Goal: Task Accomplishment & Management: Manage account settings

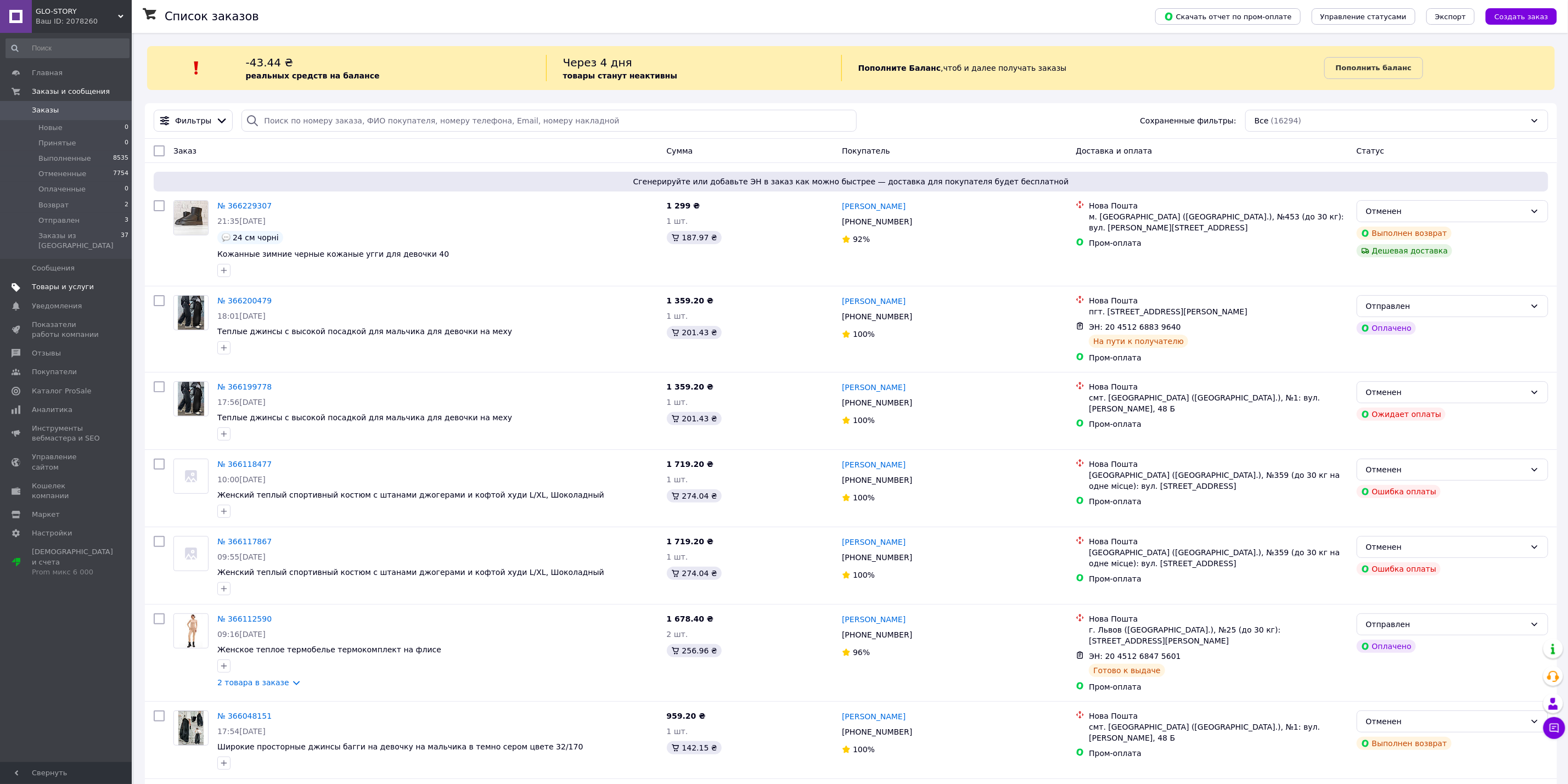
click at [78, 282] on span "Товары и услуги" at bounding box center [63, 286] width 62 height 10
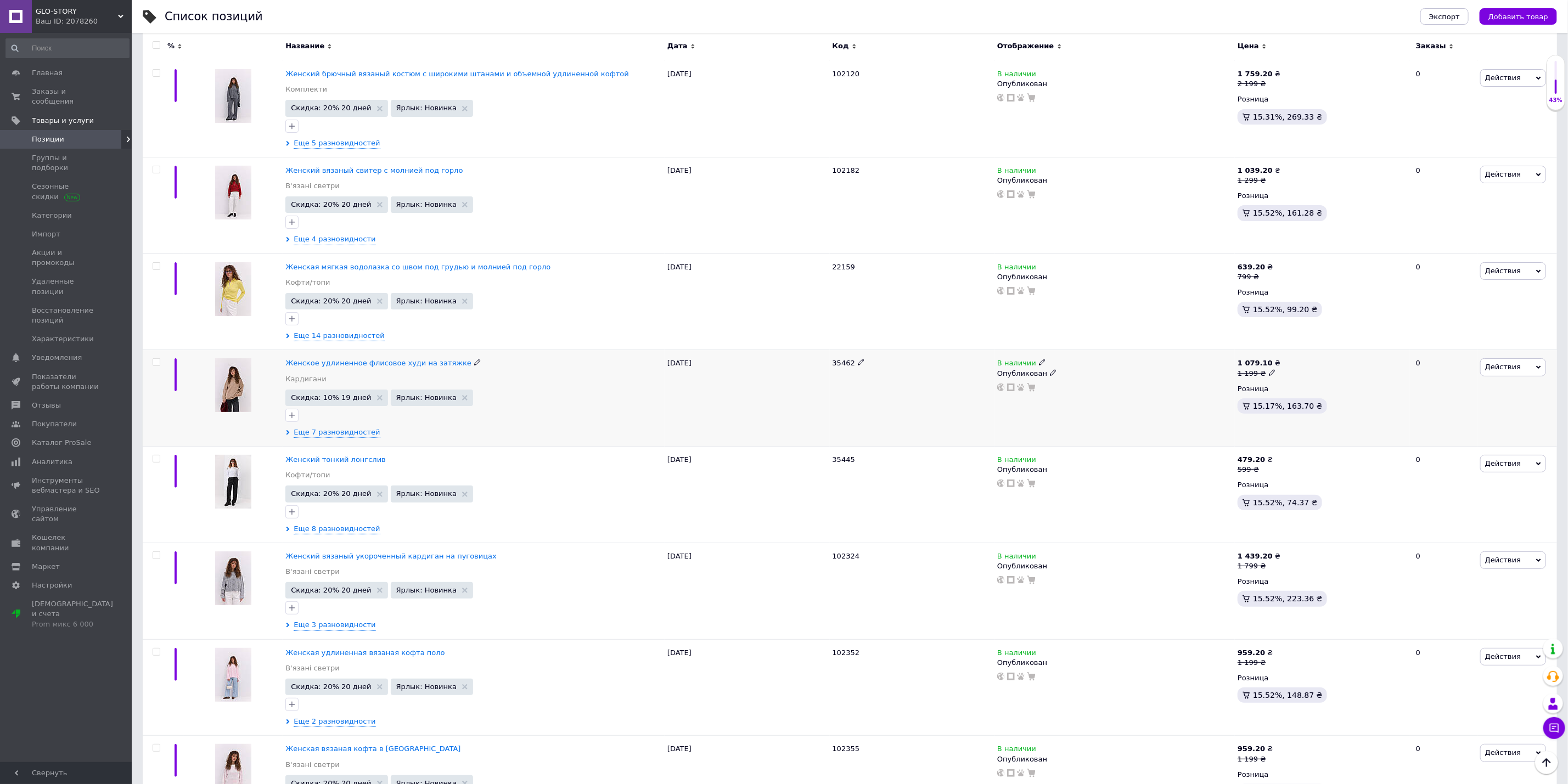
scroll to position [2963, 0]
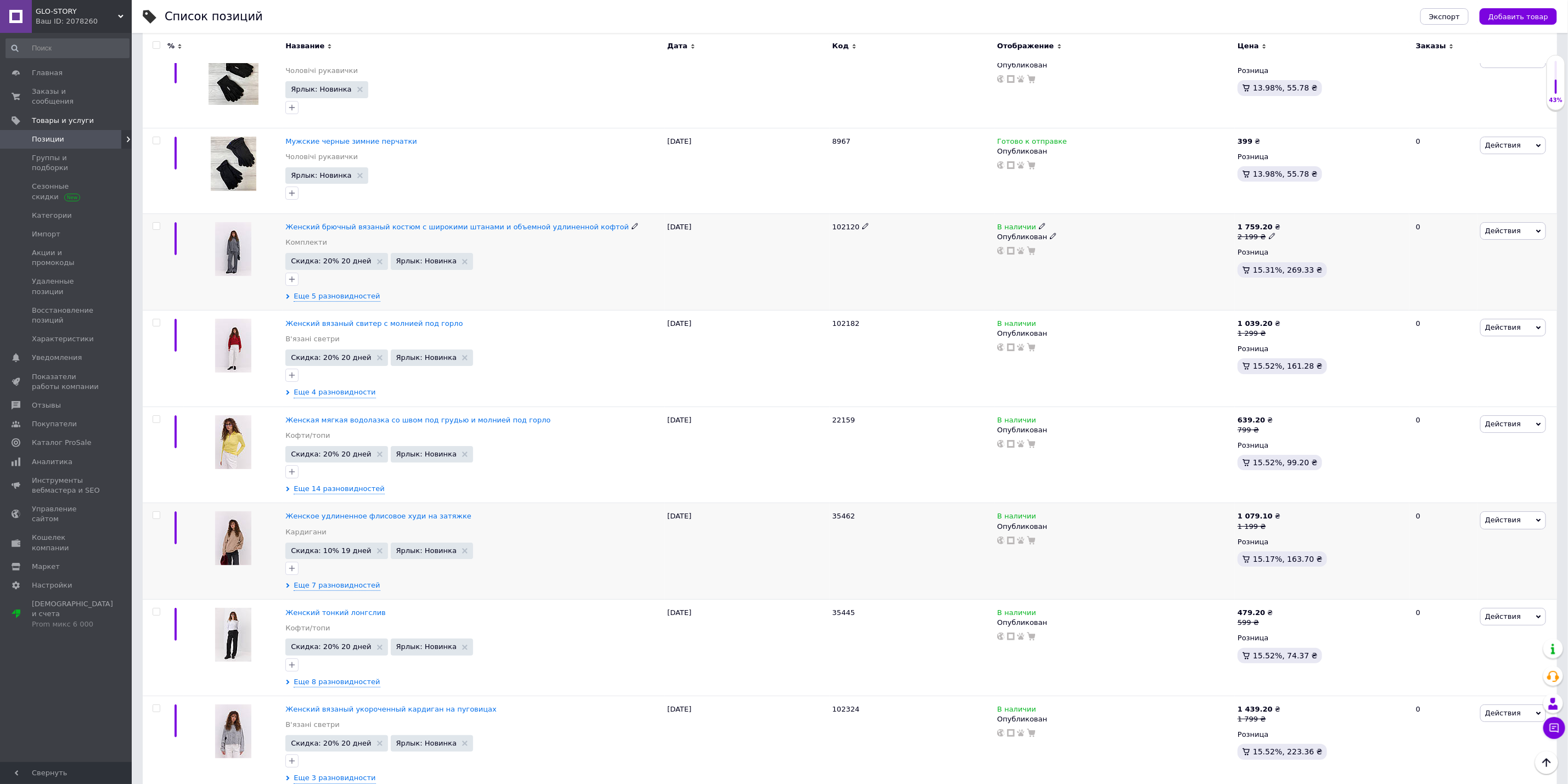
click at [862, 230] on span at bounding box center [866, 226] width 7 height 8
click at [860, 235] on input "102120" at bounding box center [908, 227] width 158 height 17
click at [860, 422] on icon at bounding box center [861, 419] width 7 height 7
click at [860, 428] on input "22159" at bounding box center [908, 420] width 158 height 17
click at [862, 229] on icon at bounding box center [866, 226] width 7 height 7
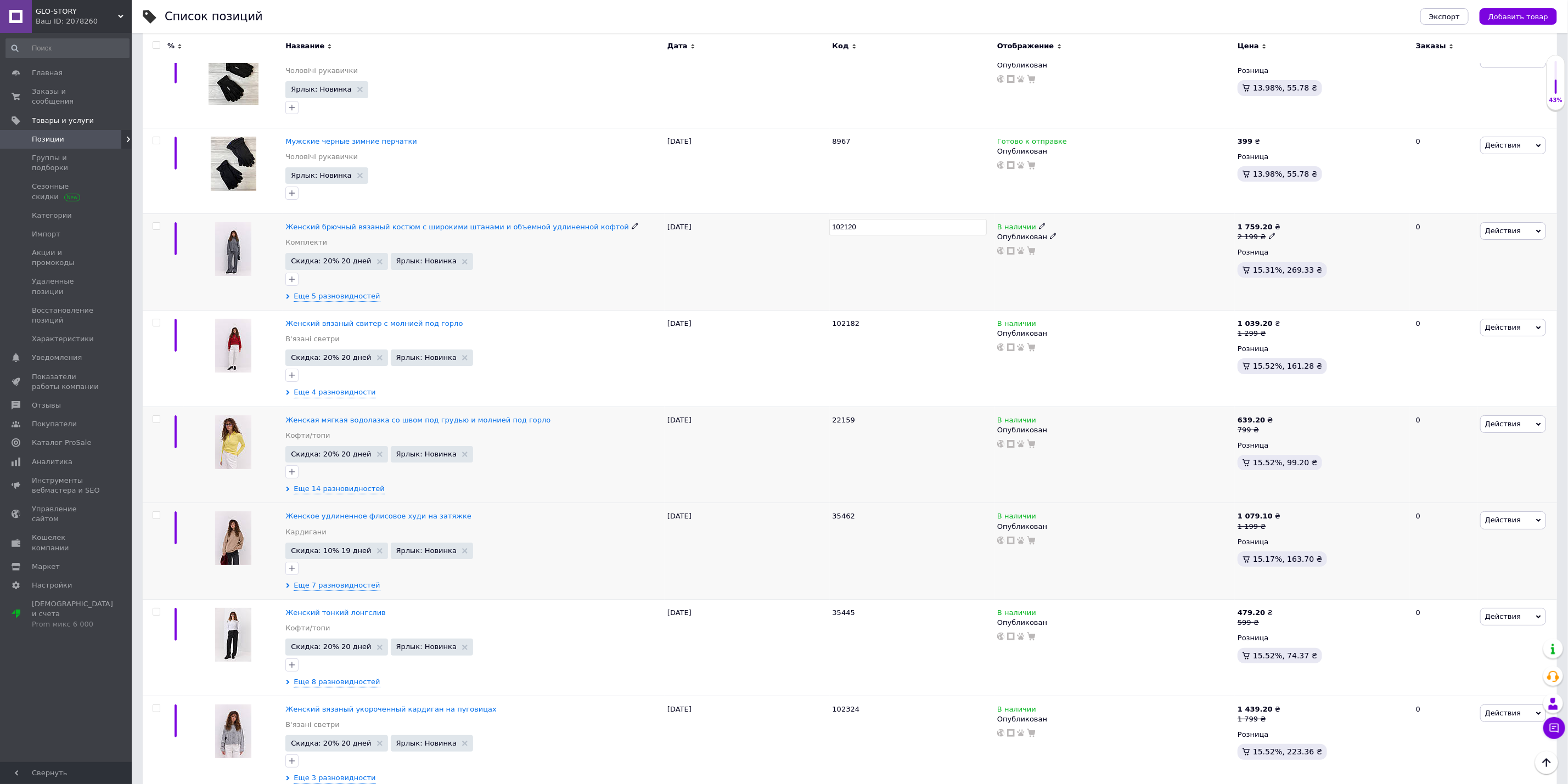
click at [861, 235] on input "102120" at bounding box center [908, 227] width 158 height 17
click at [858, 422] on icon at bounding box center [861, 419] width 7 height 7
click at [856, 428] on input "22159" at bounding box center [908, 420] width 158 height 17
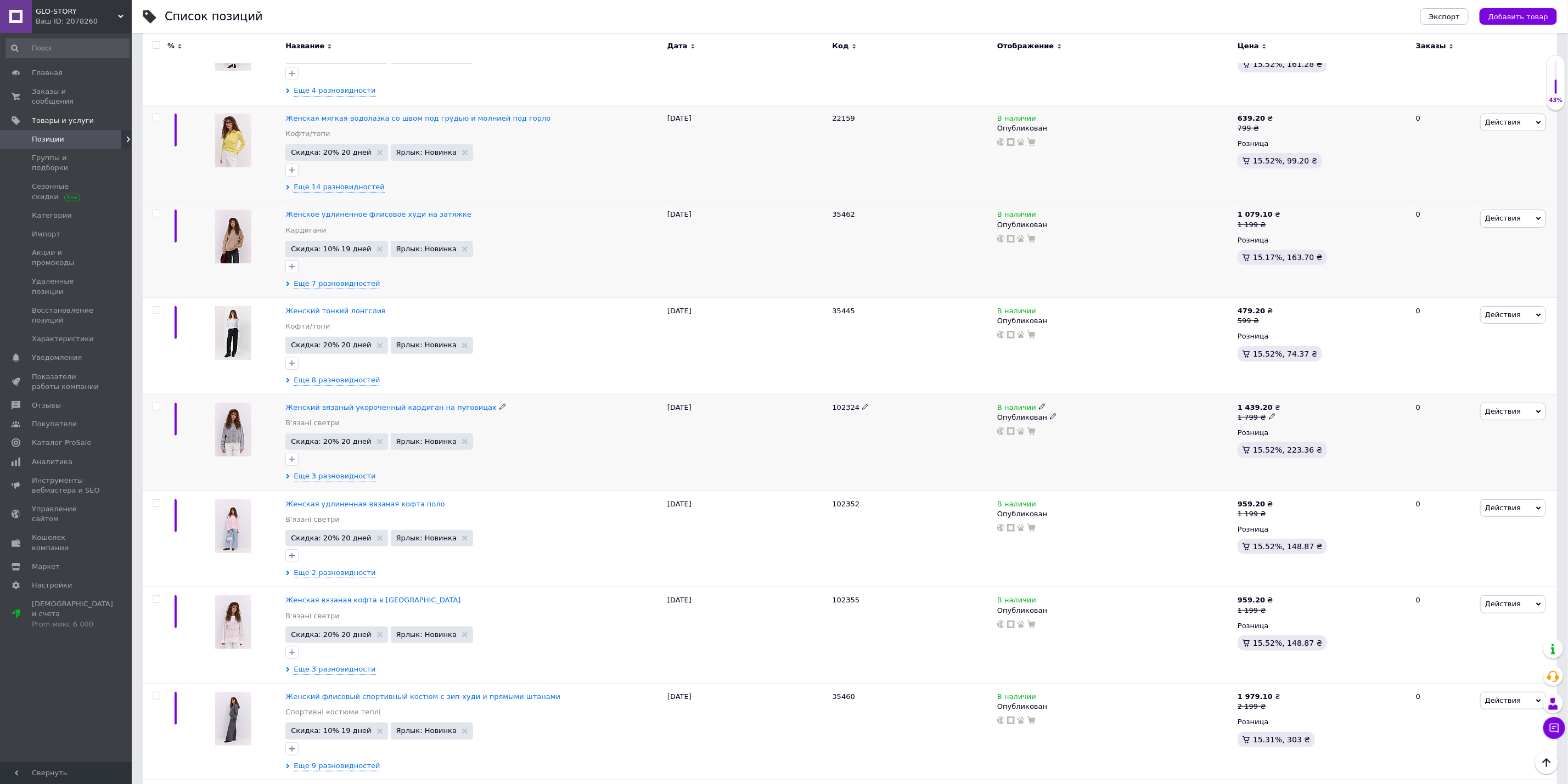
scroll to position [3292, 0]
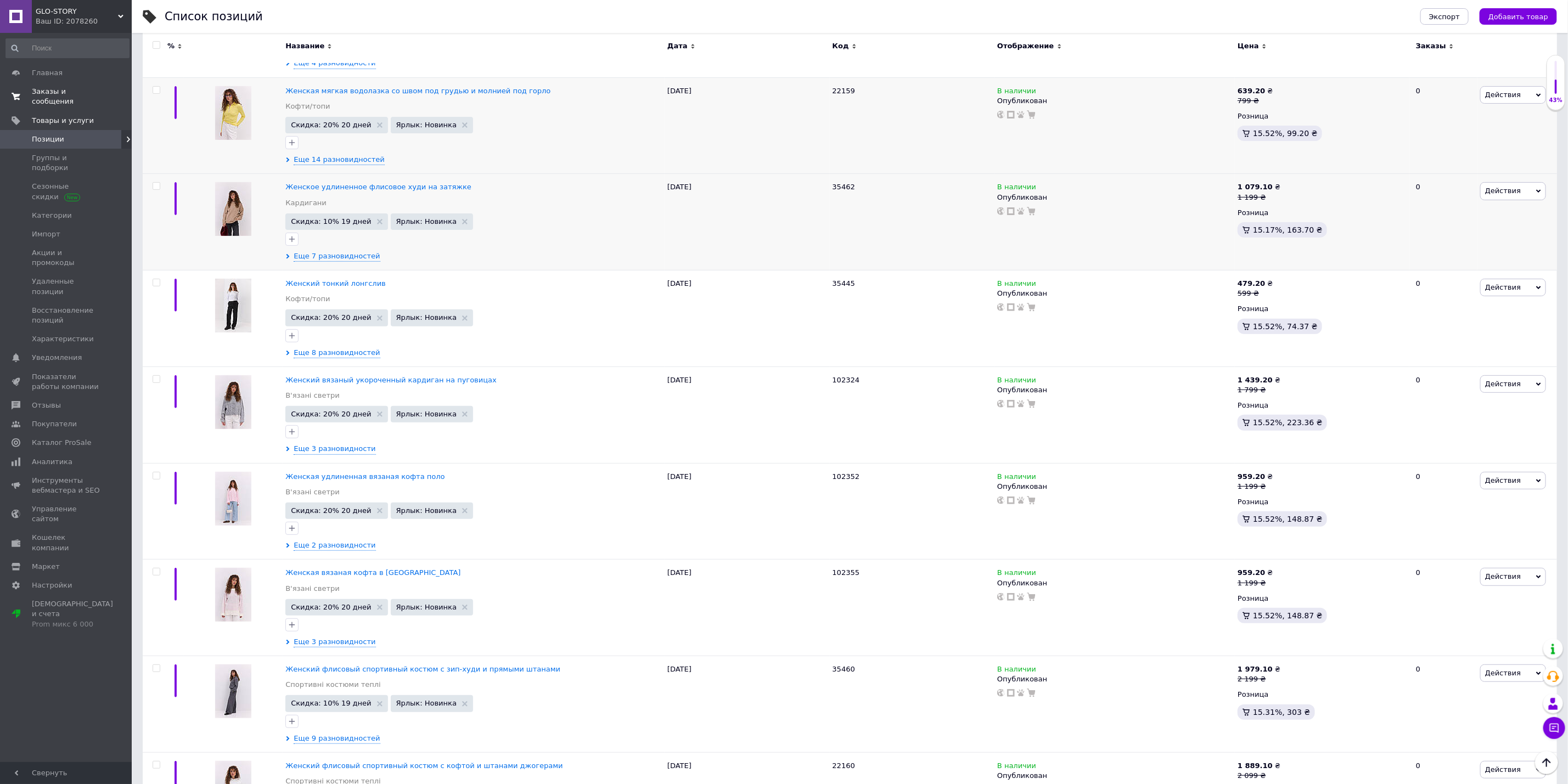
click at [86, 88] on span "Заказы и сообщения" at bounding box center [67, 97] width 70 height 20
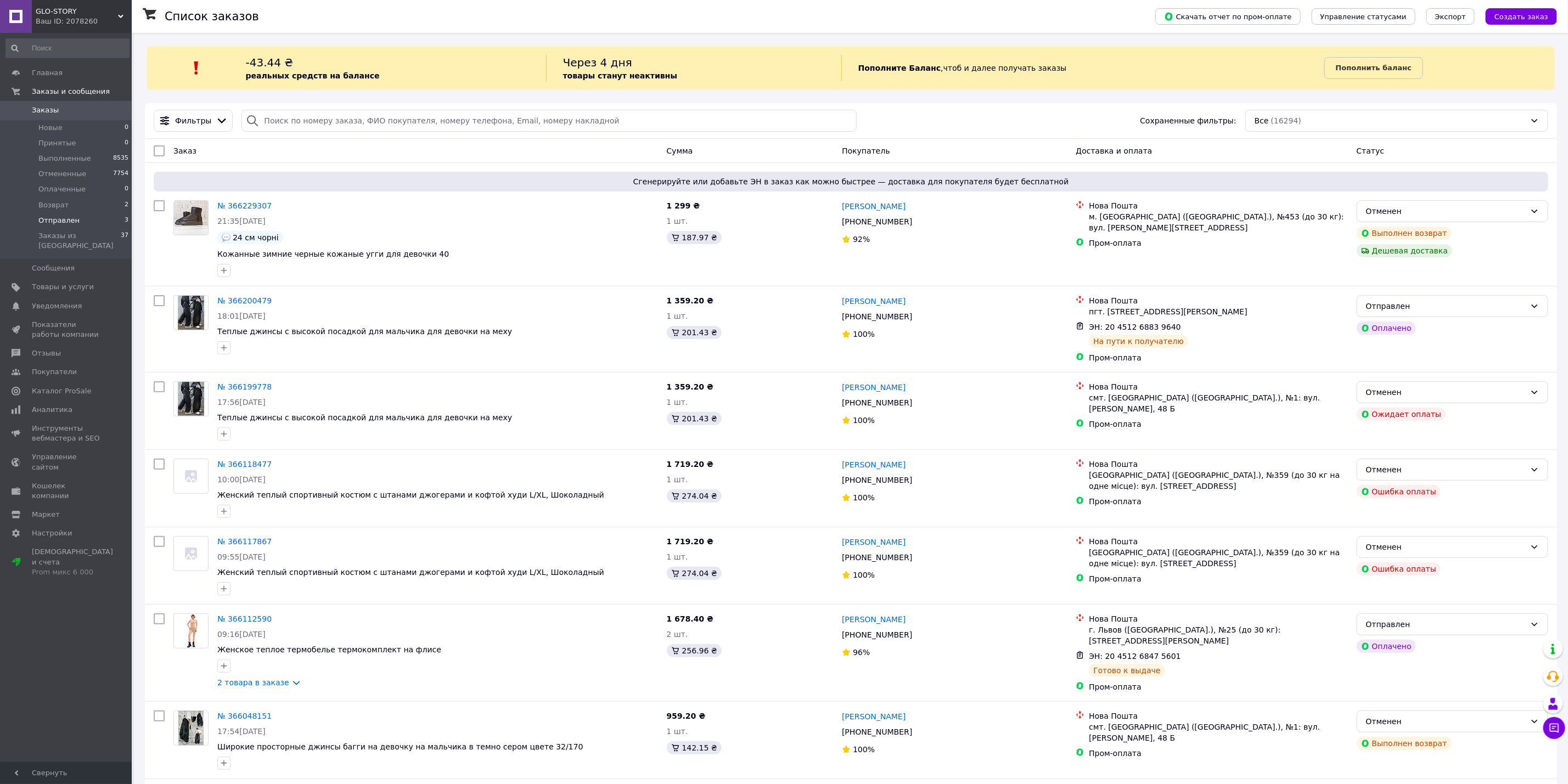
click at [86, 218] on li "Отправлен 3" at bounding box center [67, 220] width 135 height 15
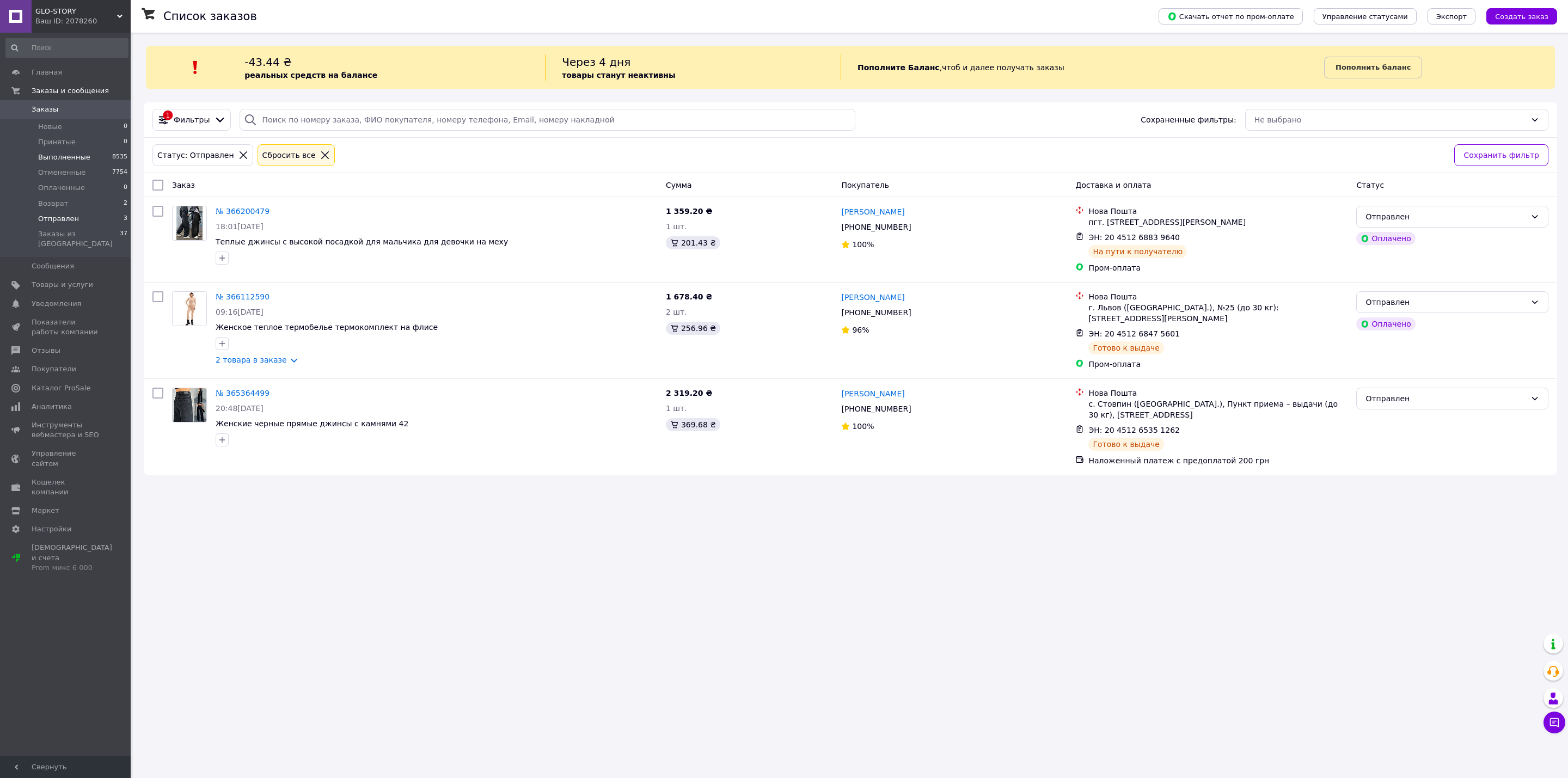
click at [67, 160] on span "Выполненные" at bounding box center [64, 157] width 52 height 10
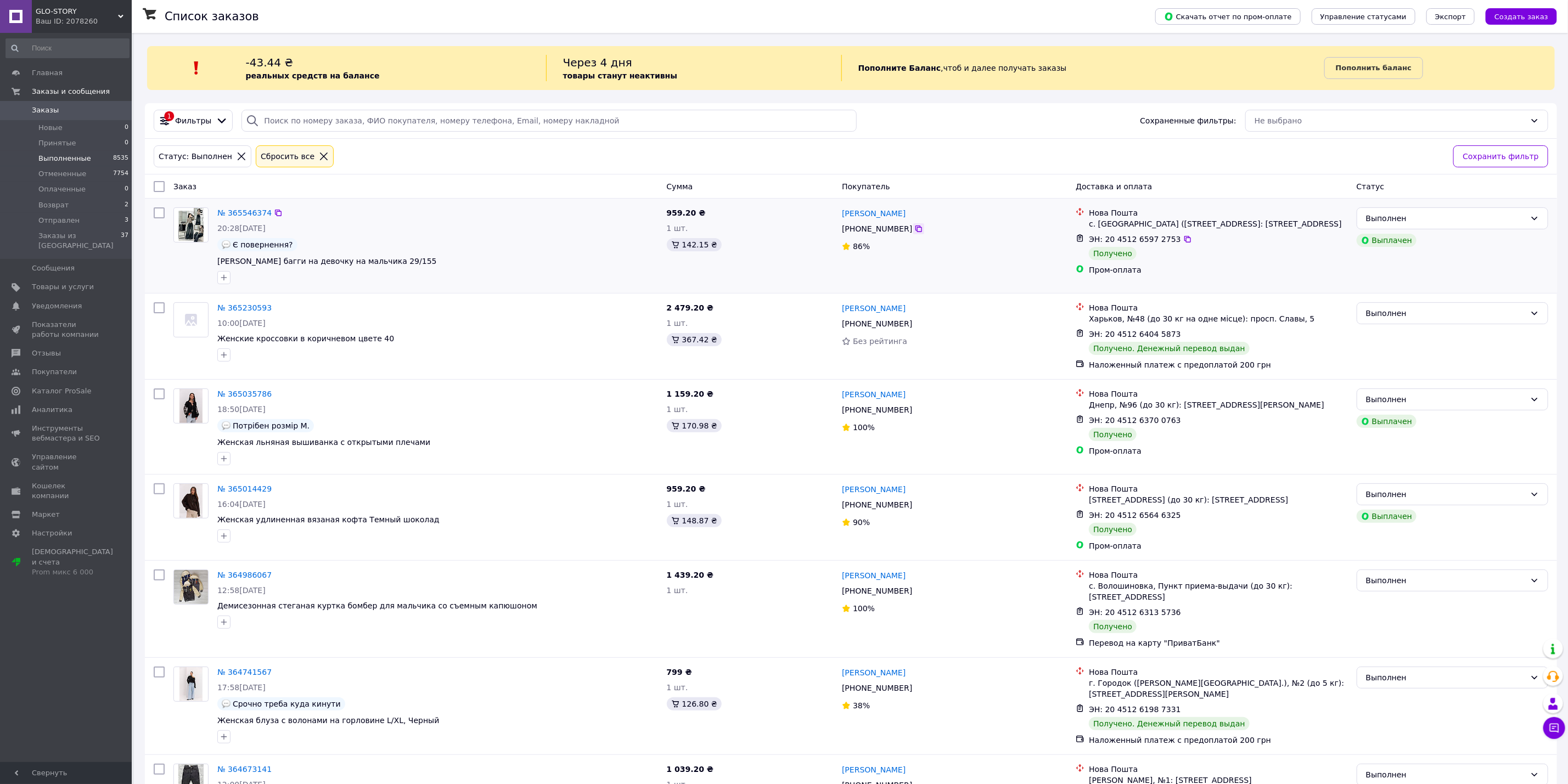
click at [914, 226] on icon at bounding box center [918, 228] width 9 height 9
drag, startPoint x: 338, startPoint y: 378, endPoint x: 618, endPoint y: 374, distance: 280.0
click at [338, 378] on div "№ 365230593 10:00[DATE] Женские кроссовки в коричневом цвете 40 2 479.20 ₴ 1 шт…" at bounding box center [850, 336] width 1412 height 86
click at [1555, 727] on icon at bounding box center [1555, 729] width 9 height 9
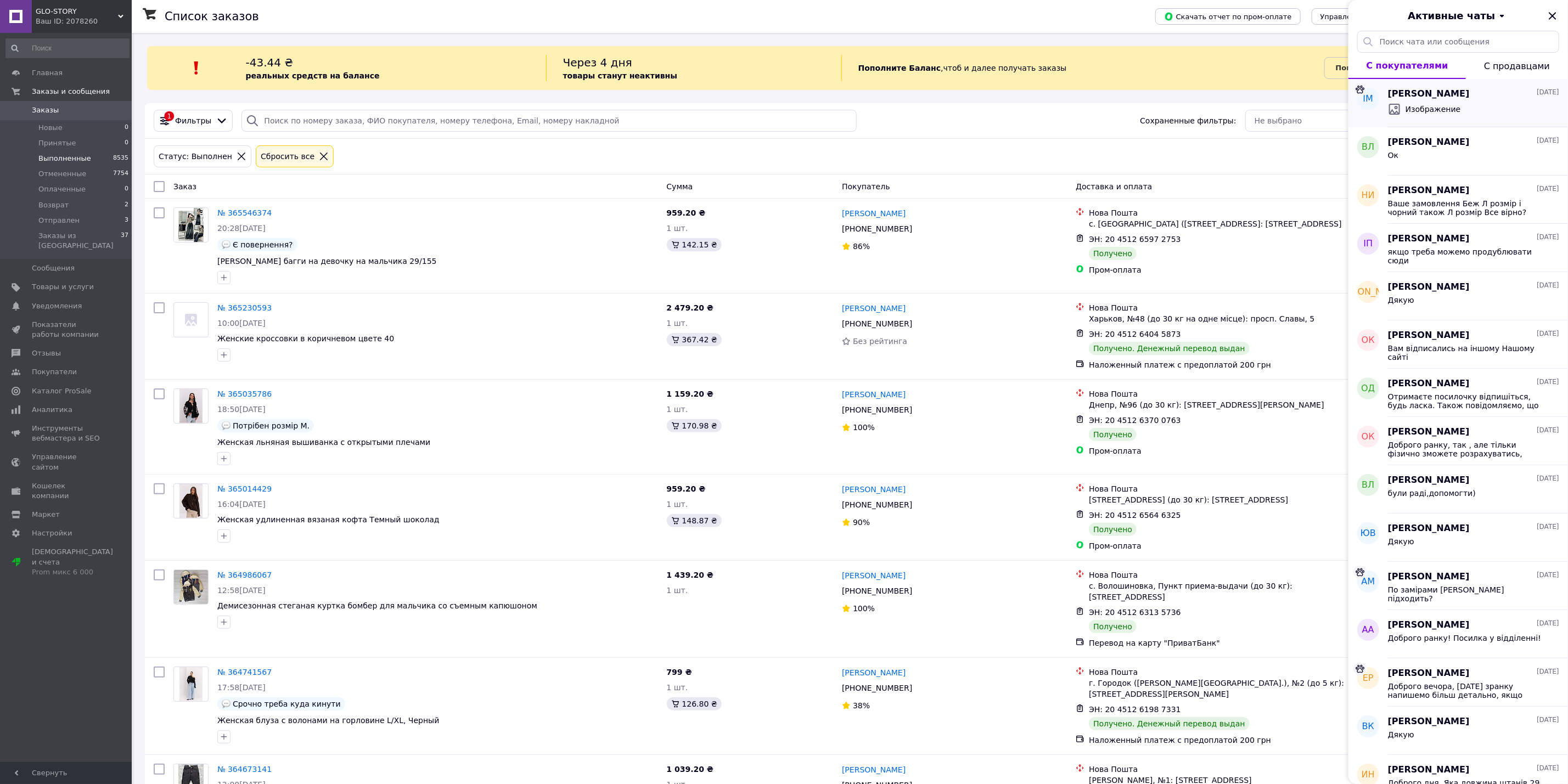
click at [1465, 106] on div "Изображение" at bounding box center [1473, 109] width 171 height 17
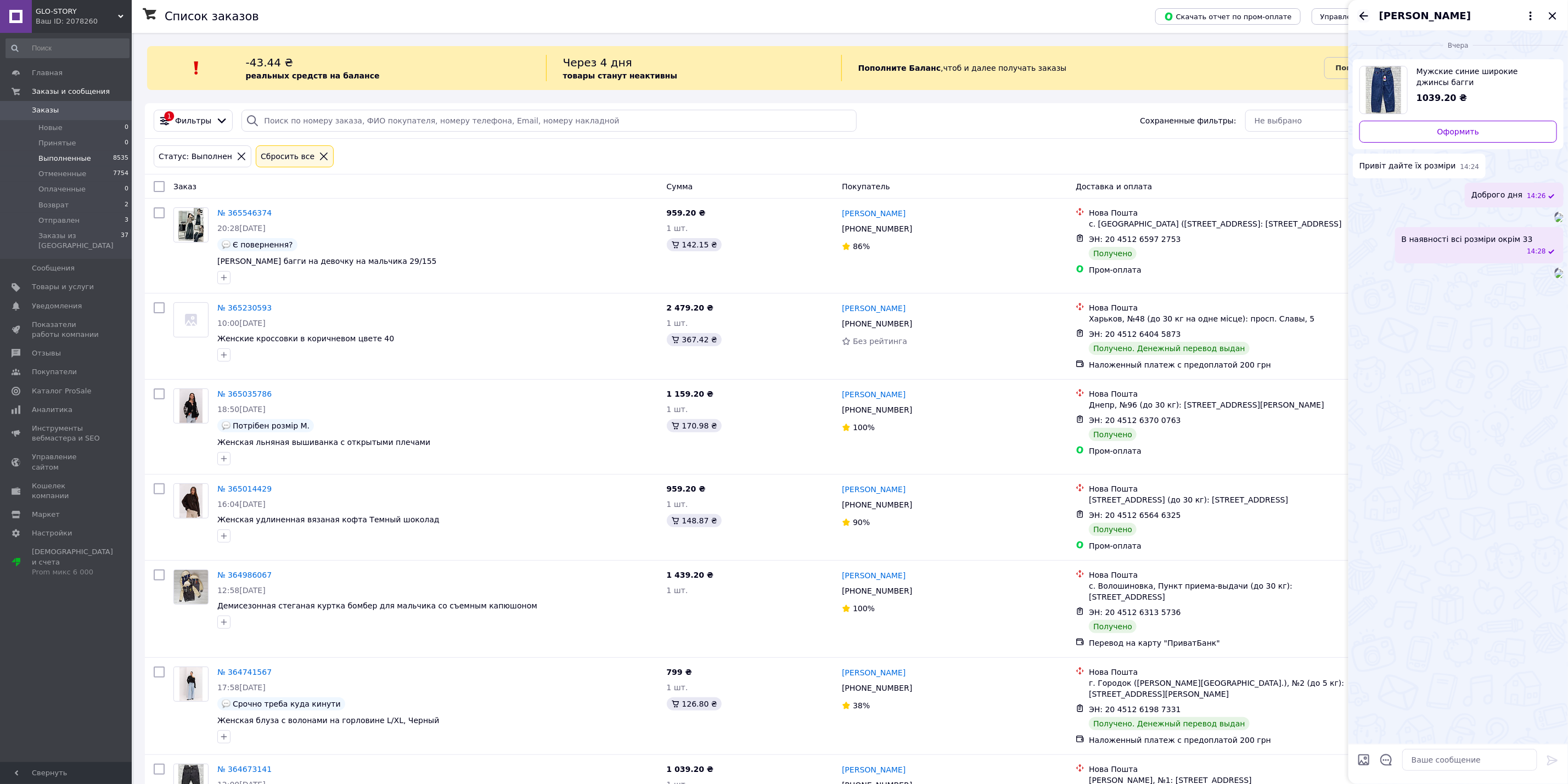
click at [1365, 18] on icon "Назад" at bounding box center [1364, 16] width 13 height 13
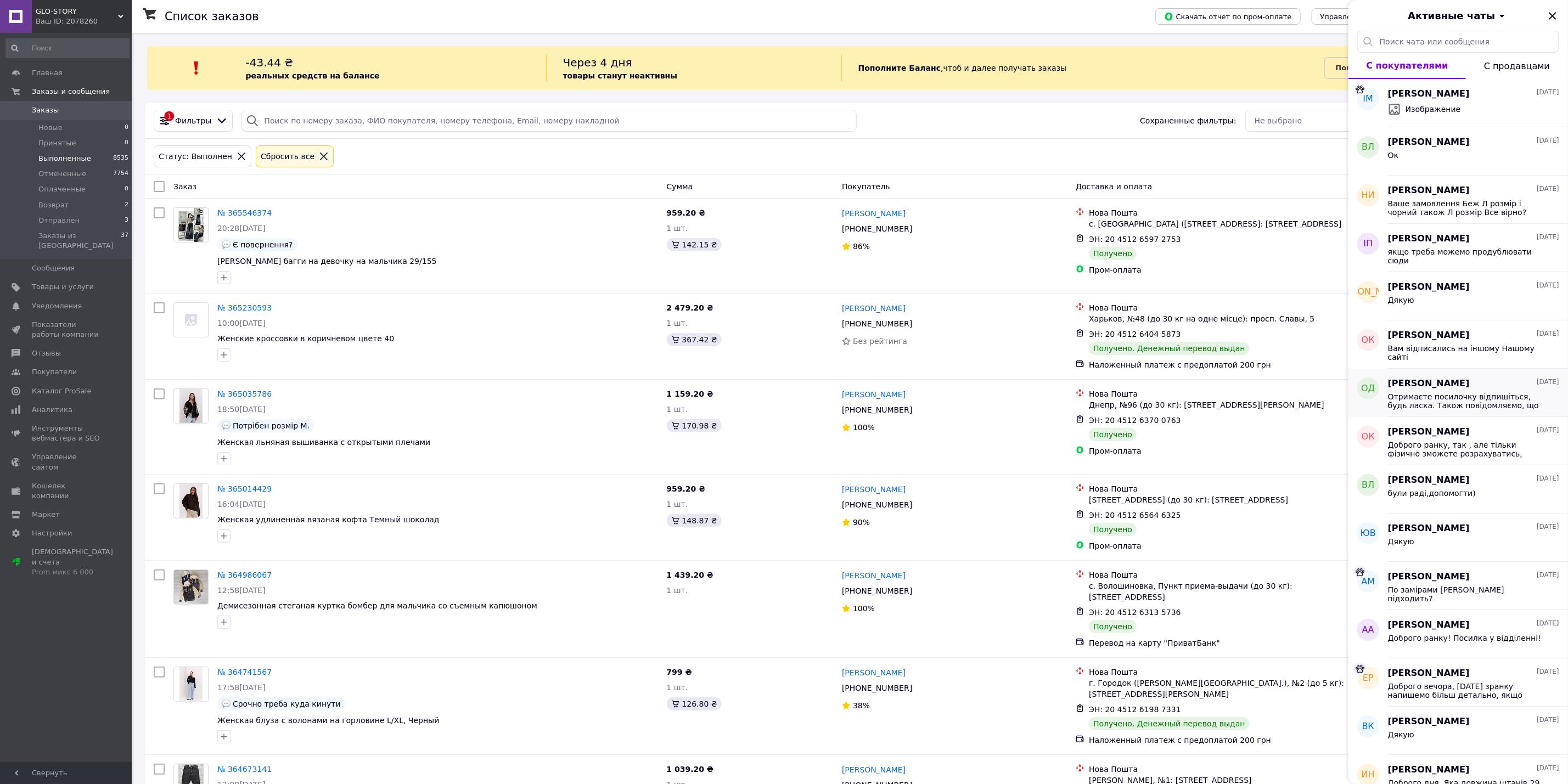
click at [1466, 405] on span "Отримаєте посилочку відпишіться, будь ласка. Також повідомляємо, що у Вас є 5 д…" at bounding box center [1466, 401] width 156 height 17
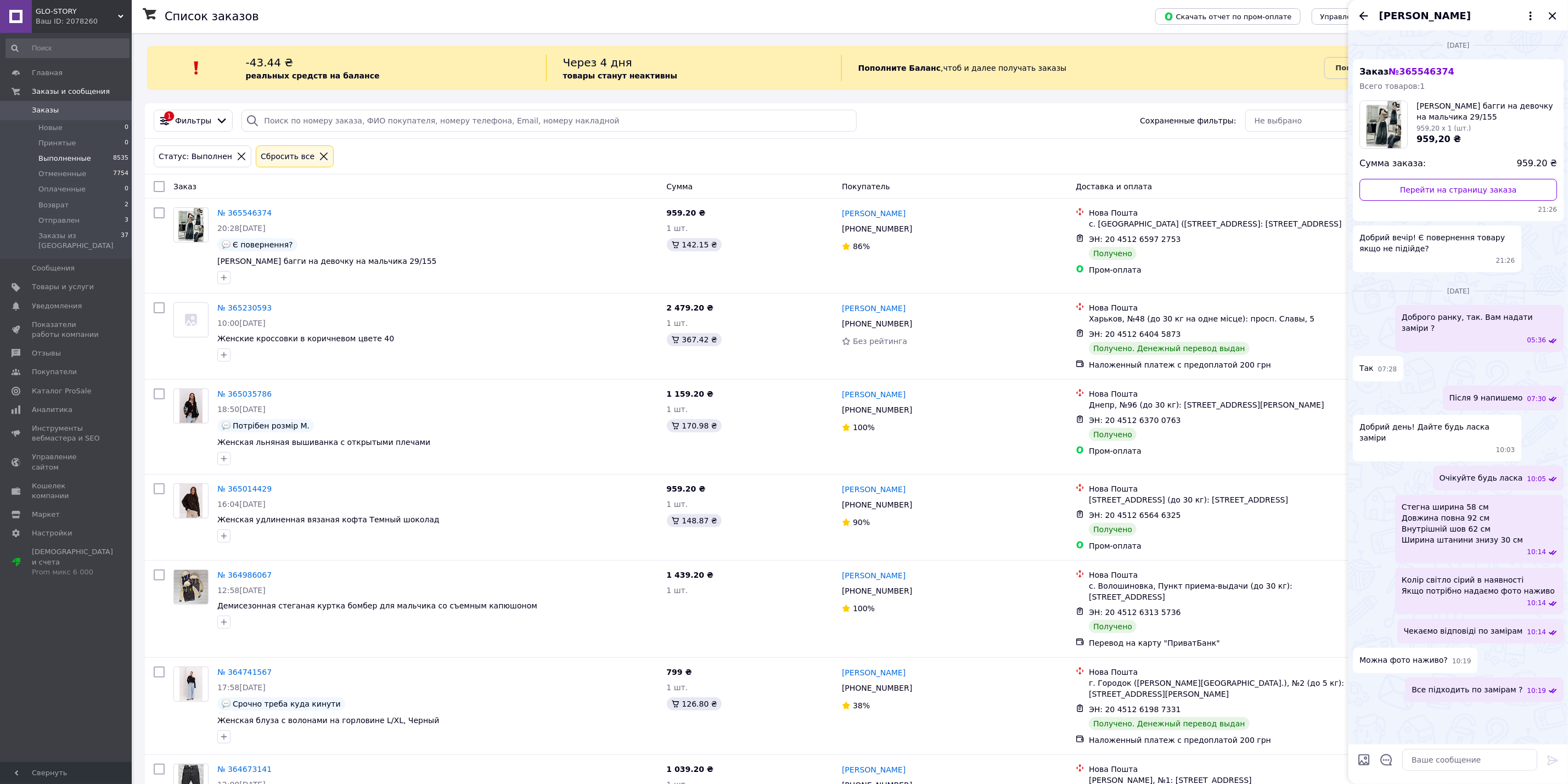
scroll to position [494, 0]
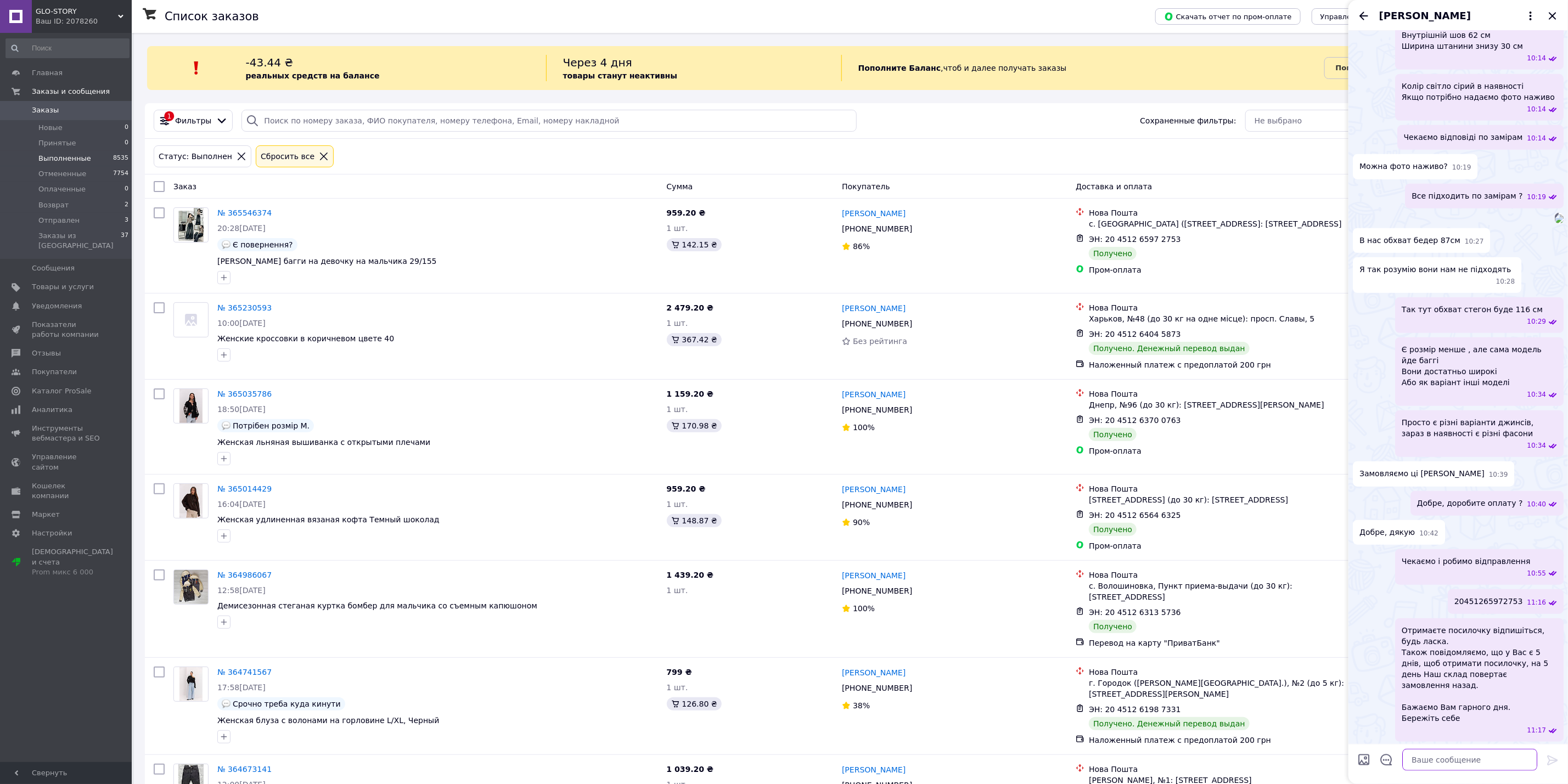
click at [1462, 771] on textarea at bounding box center [1470, 759] width 135 height 22
type textarea "Добрий вечір Усе підійшло?"
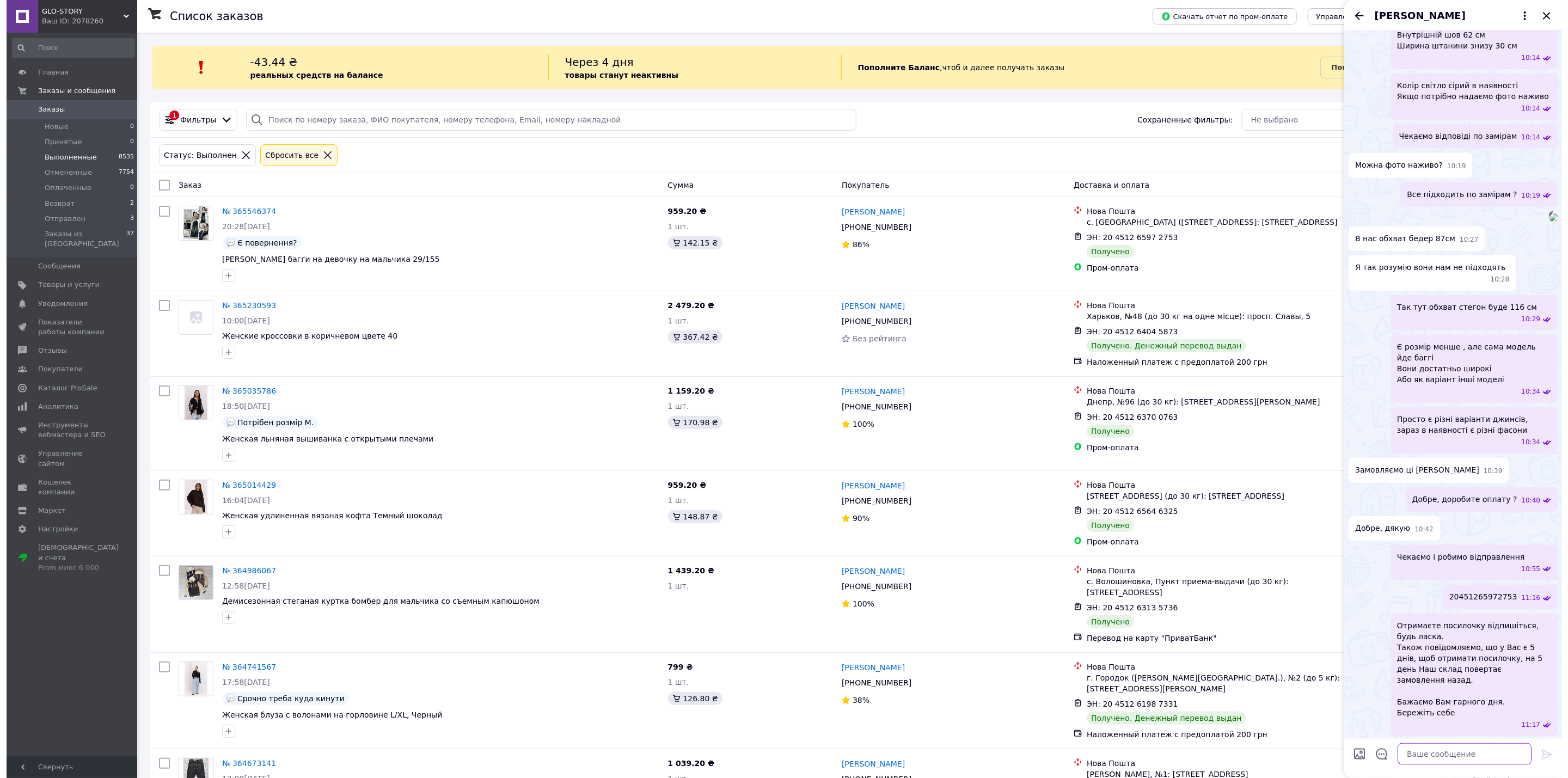
scroll to position [625, 0]
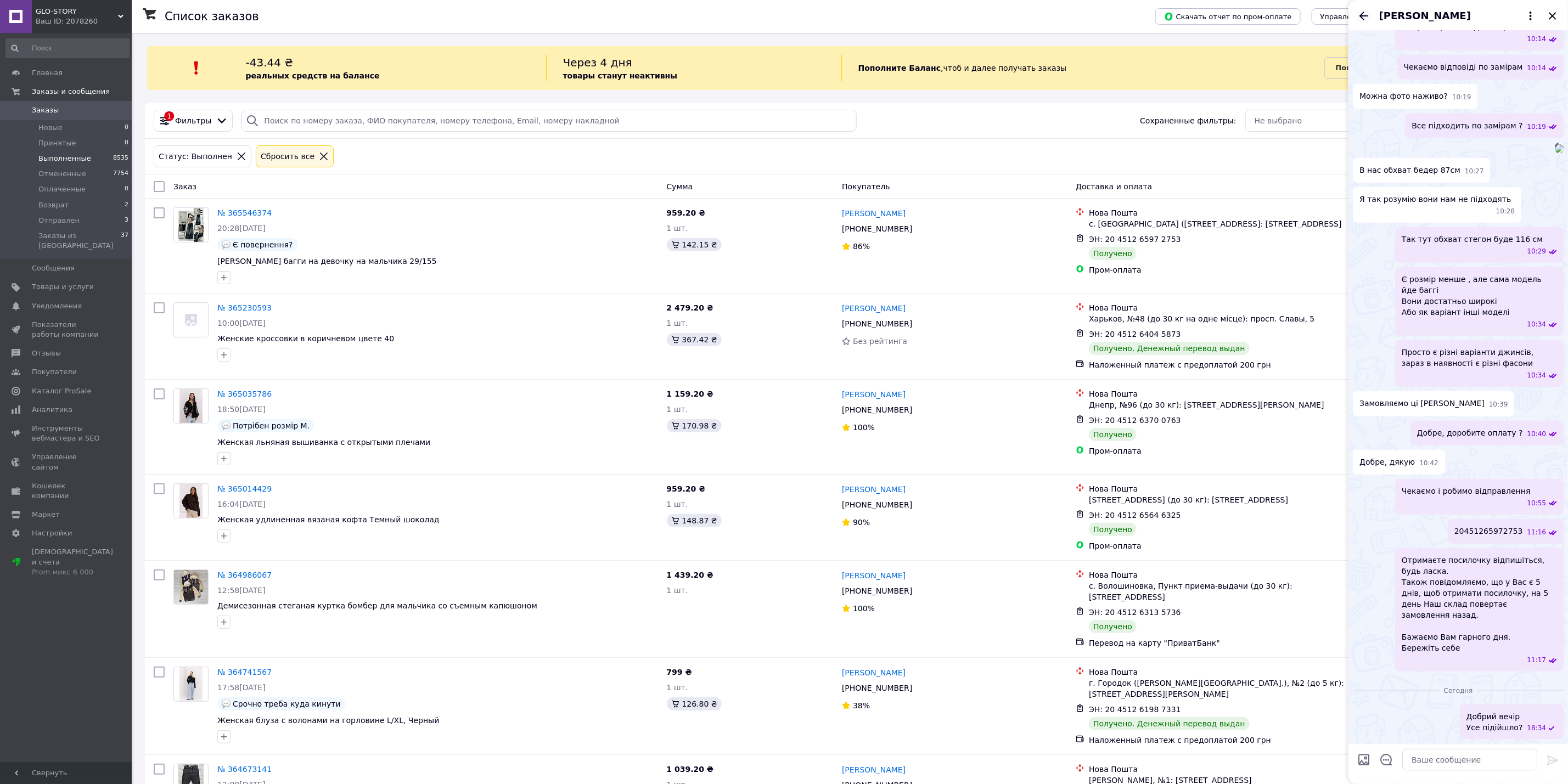
click at [1367, 13] on icon "Назад" at bounding box center [1364, 16] width 13 height 13
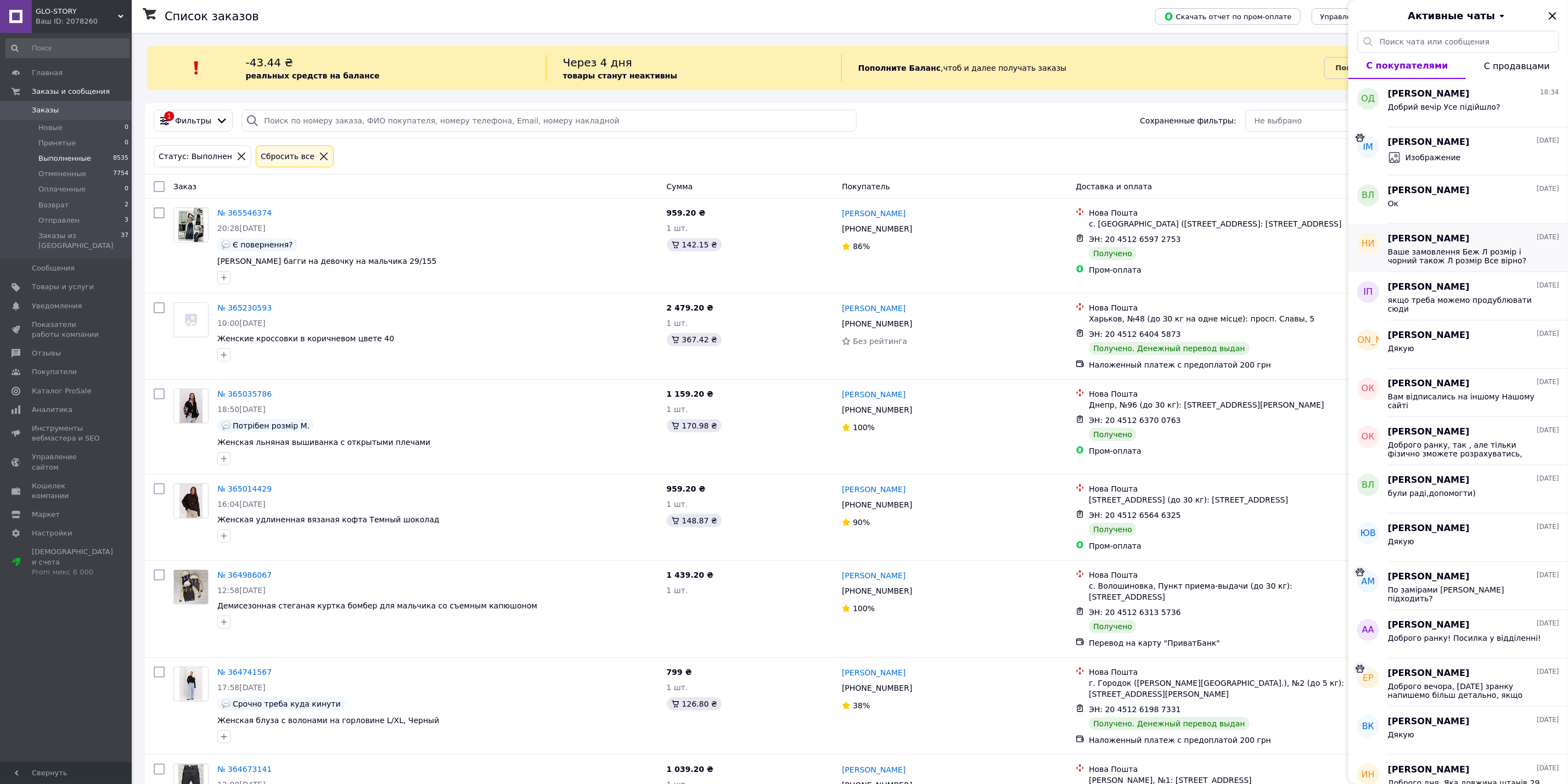
click at [1479, 254] on span "Ваше замовлення Беж Л розмір і чорний також Л розмір Все вірно?" at bounding box center [1466, 256] width 156 height 17
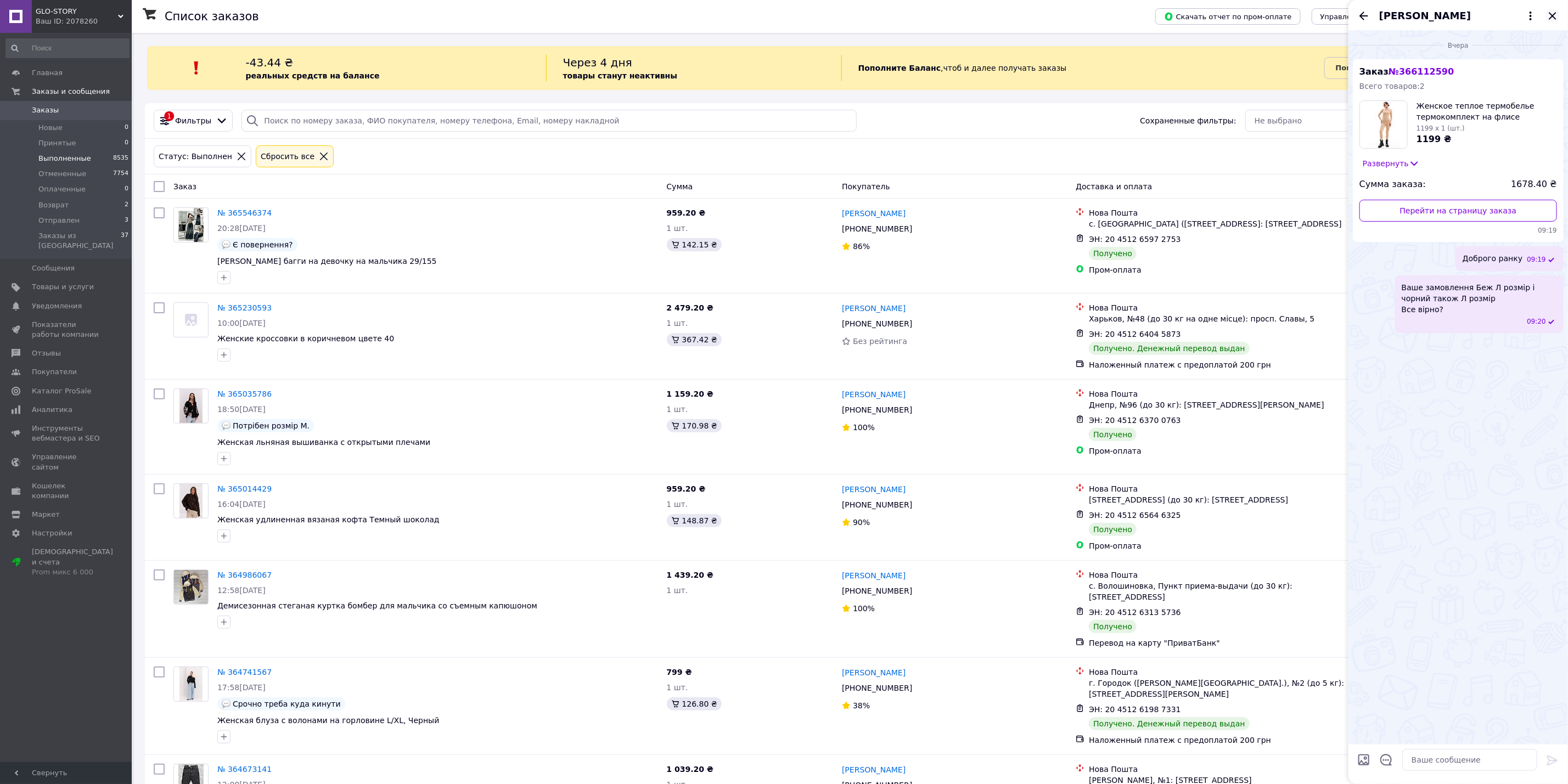
click at [1553, 18] on icon "Закрыть" at bounding box center [1553, 16] width 13 height 13
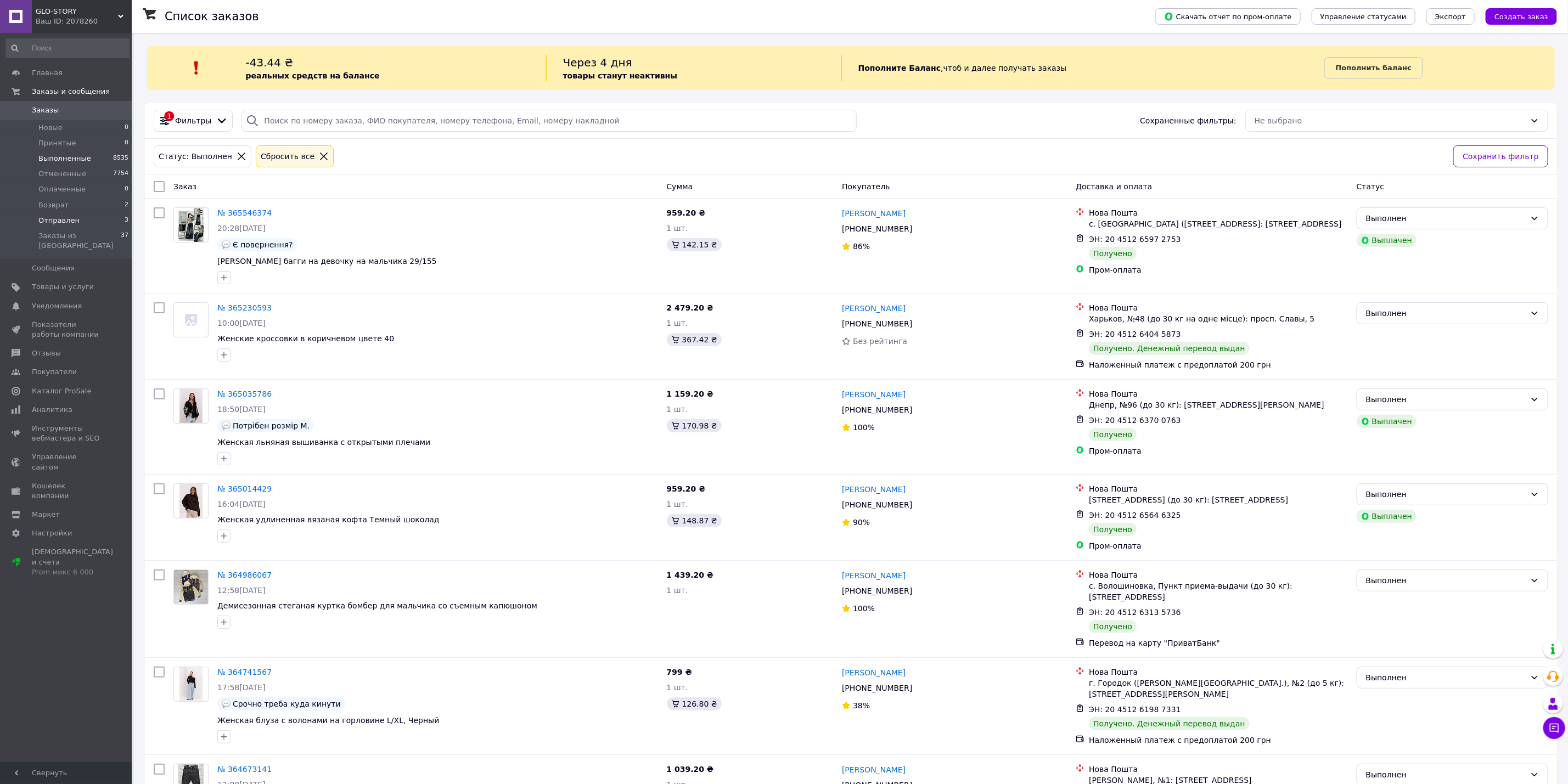
click at [87, 222] on li "Отправлен 3" at bounding box center [67, 220] width 135 height 15
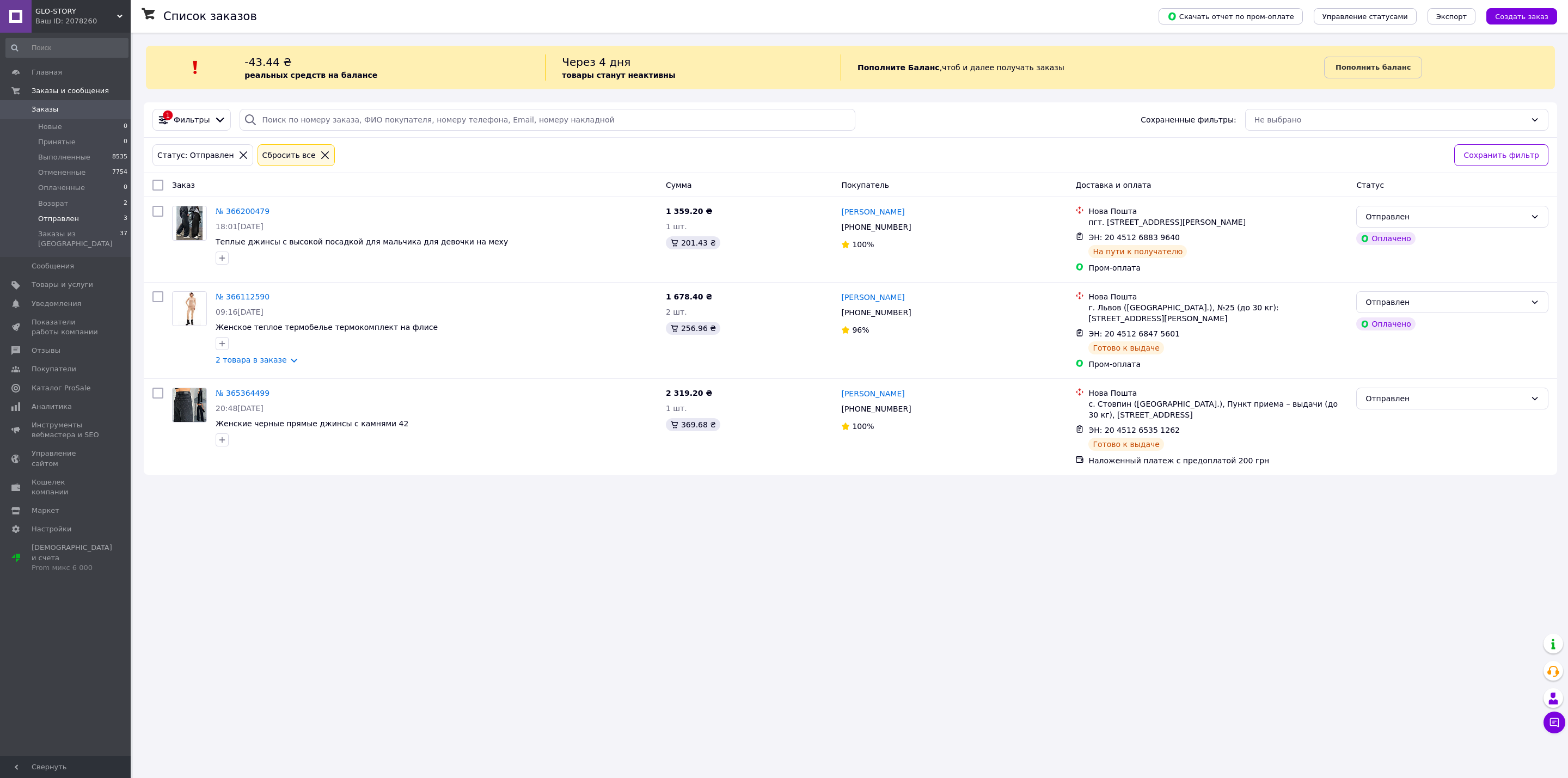
click at [274, 525] on div "Список заказов Скачать отчет по пром-оплате Управление статусами Экспорт Создат…" at bounding box center [850, 389] width 1435 height 778
click at [92, 202] on li "Возврат 2" at bounding box center [67, 204] width 134 height 15
